Goal: Find specific page/section: Find specific page/section

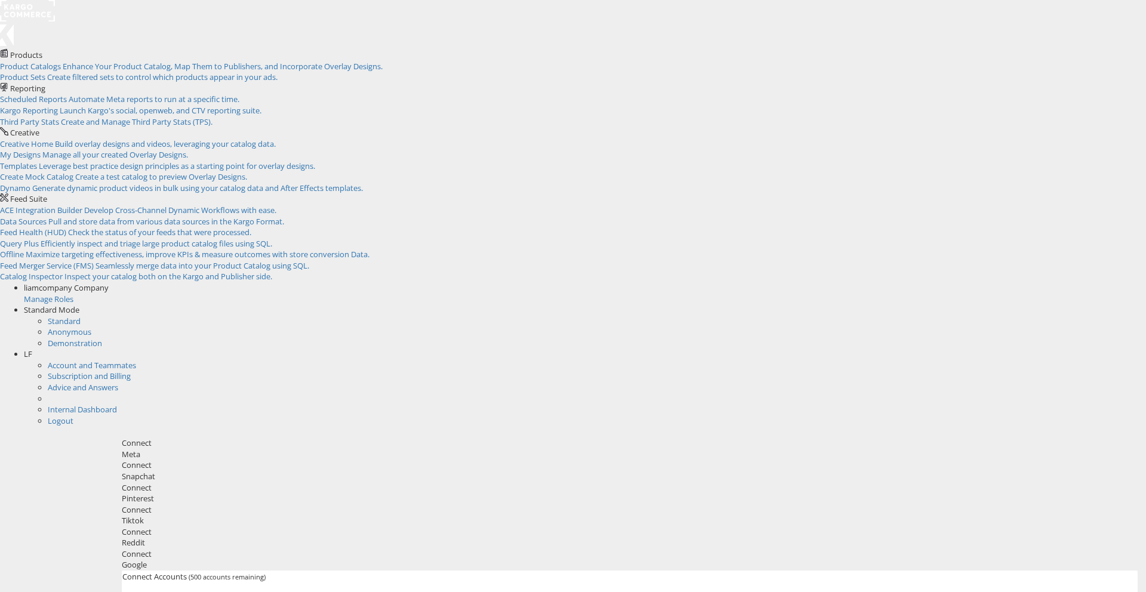
click at [1126, 349] on div "LF" at bounding box center [585, 354] width 1122 height 11
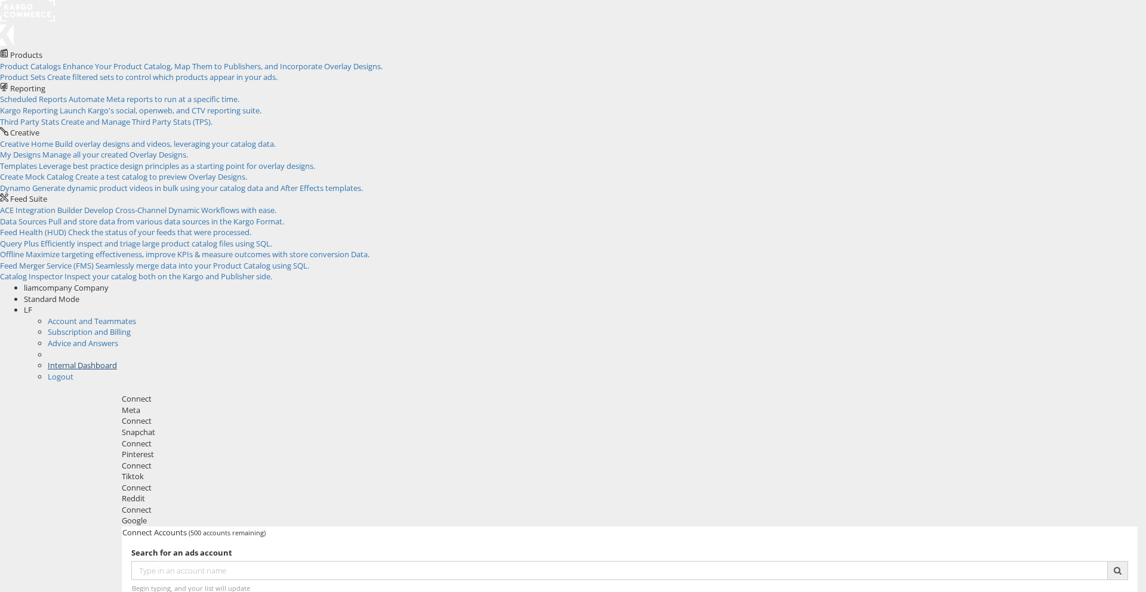
click at [117, 360] on link "Internal Dashboard" at bounding box center [82, 365] width 69 height 11
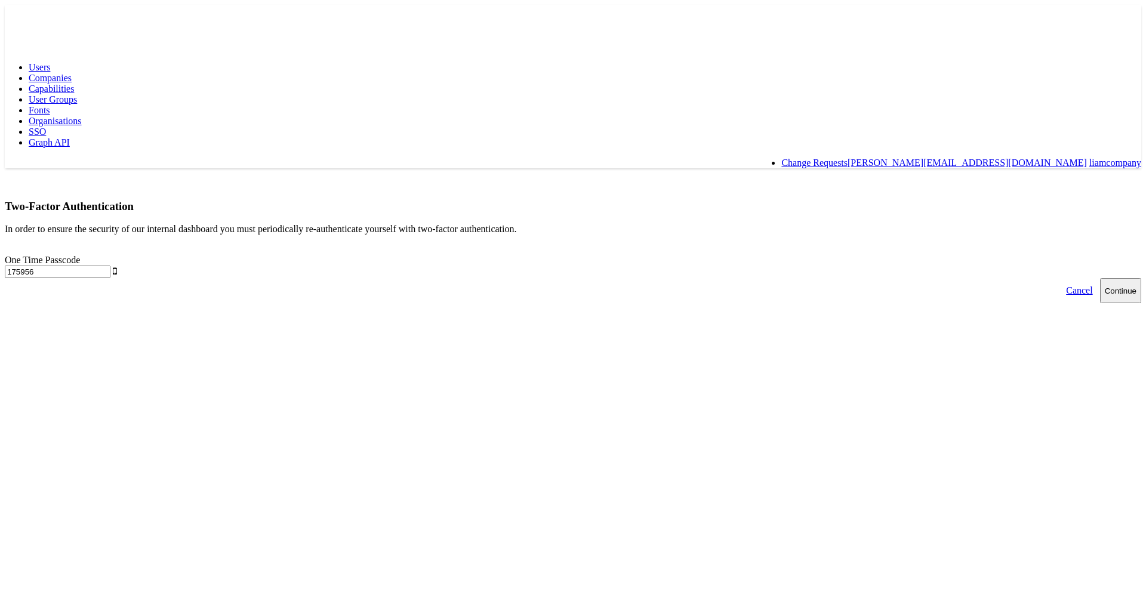
type input "175956"
click at [1100, 278] on button "Continue" at bounding box center [1120, 290] width 41 height 25
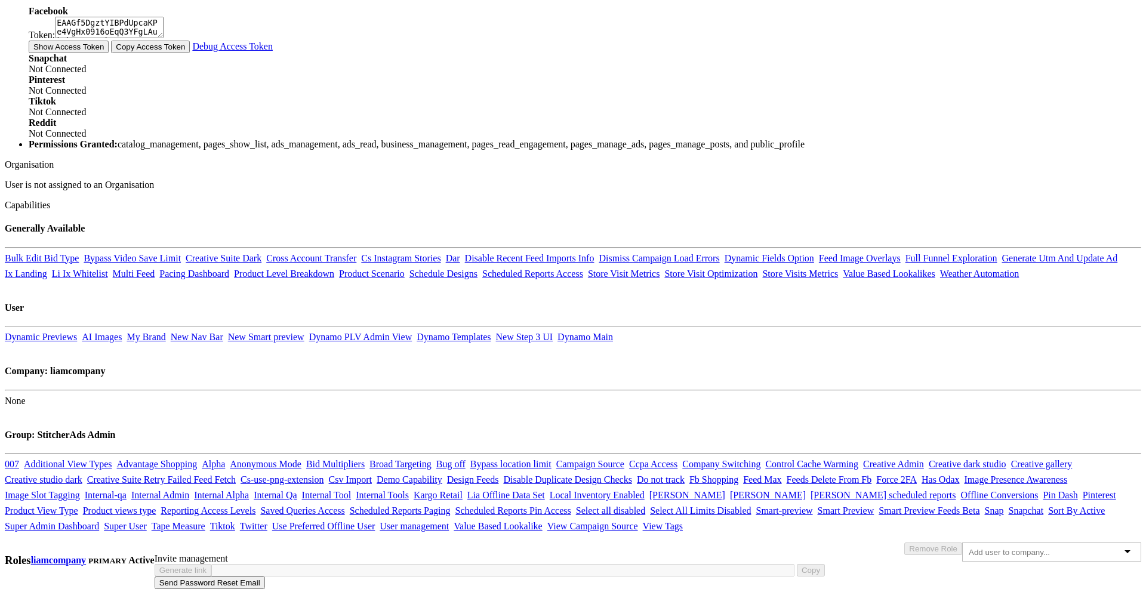
scroll to position [737, 0]
click at [77, 332] on link "Dynamic Previews" at bounding box center [41, 337] width 72 height 10
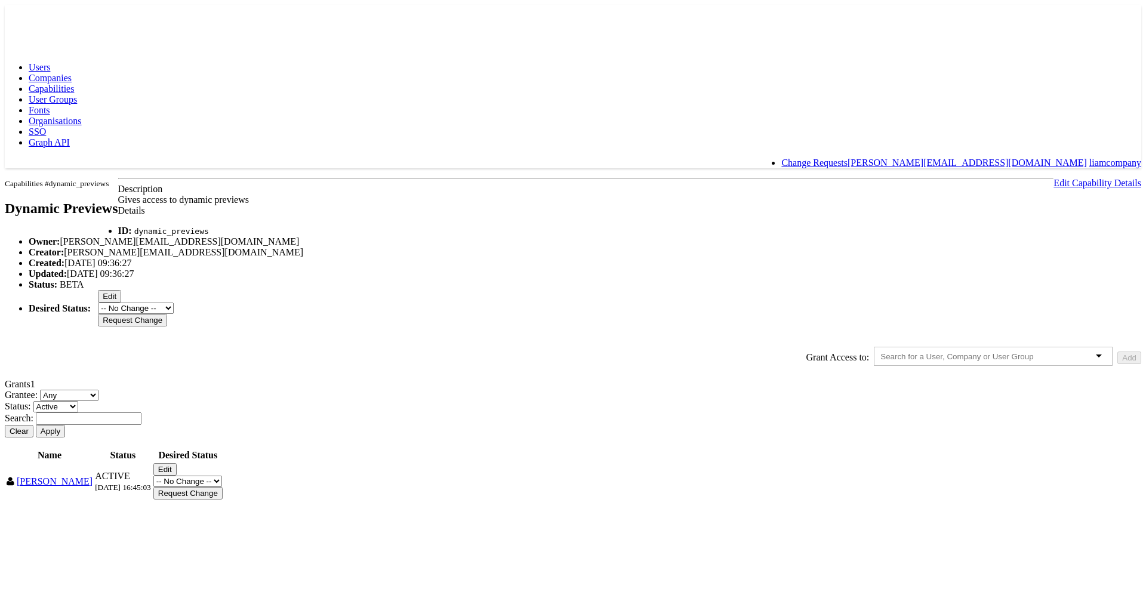
click at [56, 27] on link at bounding box center [32, 23] width 55 height 10
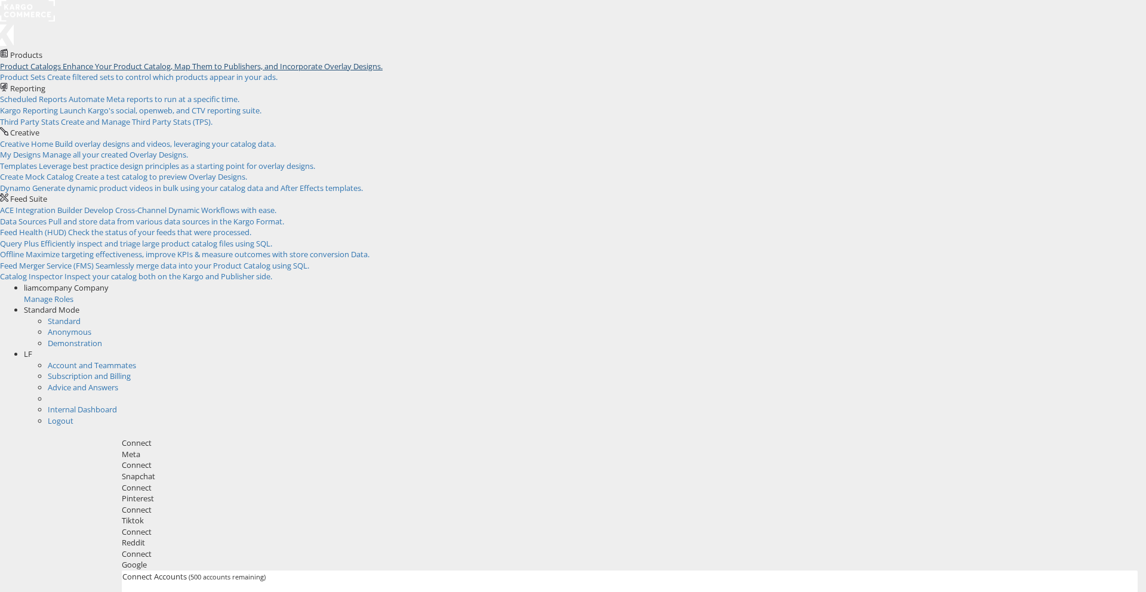
click at [126, 63] on span "Enhance Your Product Catalog, Map Them to Publishers, and Incorporate Overlay D…" at bounding box center [223, 66] width 320 height 11
